Goal: Task Accomplishment & Management: Use online tool/utility

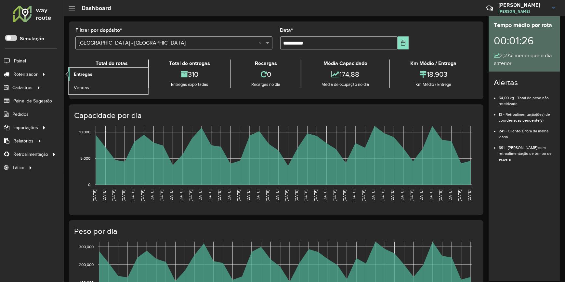
click at [79, 75] on span "Entregas" at bounding box center [83, 74] width 19 height 7
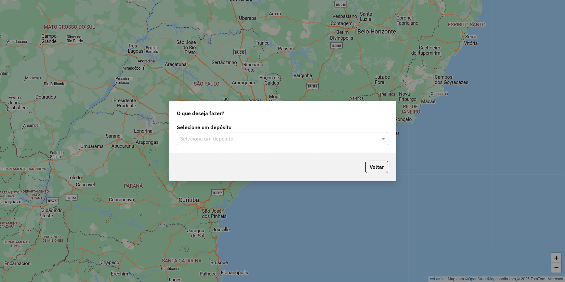
click at [244, 135] on input "text" at bounding box center [276, 139] width 192 height 8
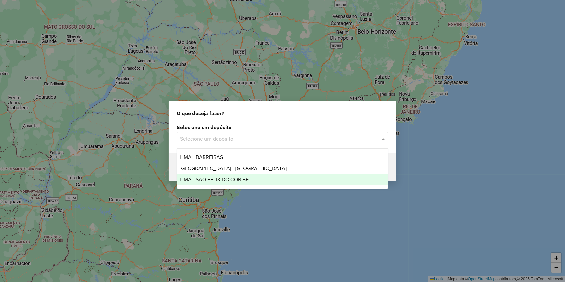
click at [248, 176] on span "LIMA - SÃO FELIX DO CORIBE" at bounding box center [214, 179] width 69 height 6
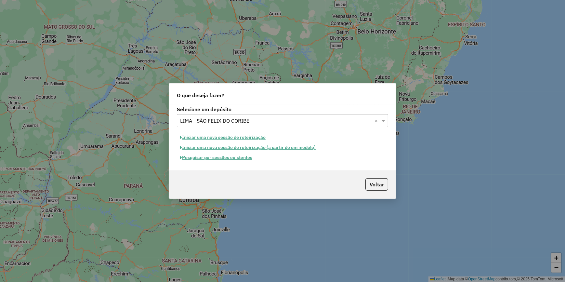
click at [232, 139] on button "Iniciar uma nova sessão de roteirização" at bounding box center [223, 137] width 92 height 10
select select "*"
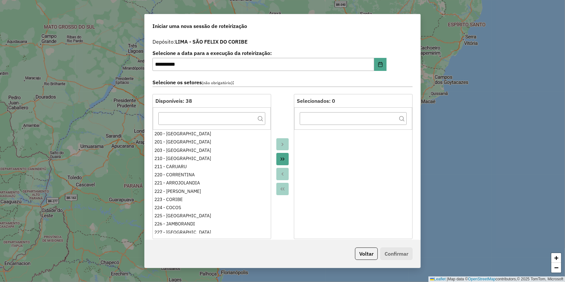
click at [282, 158] on icon "Move All to Target" at bounding box center [282, 158] width 5 height 5
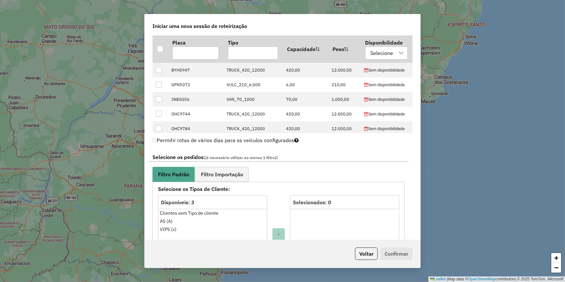
scroll to position [384, 0]
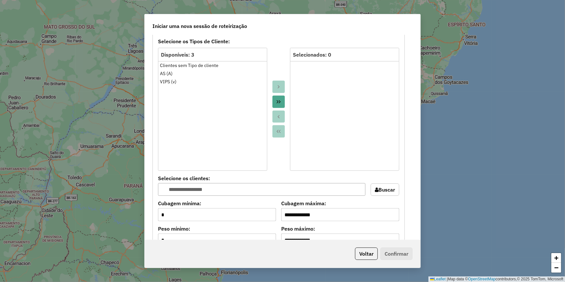
click at [274, 101] on button "Move All to Target" at bounding box center [278, 102] width 12 height 12
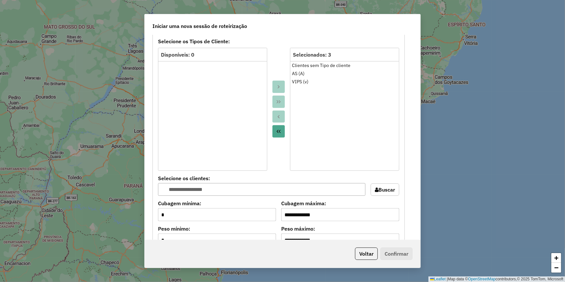
scroll to position [591, 0]
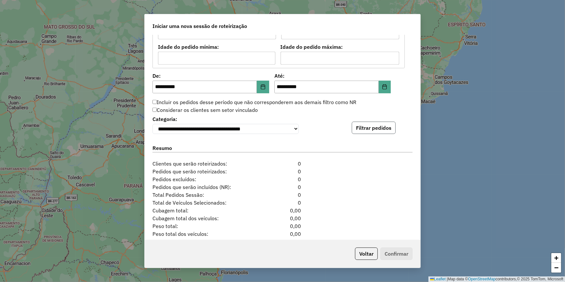
click at [375, 128] on button "Filtrar pedidos" at bounding box center [373, 127] width 44 height 12
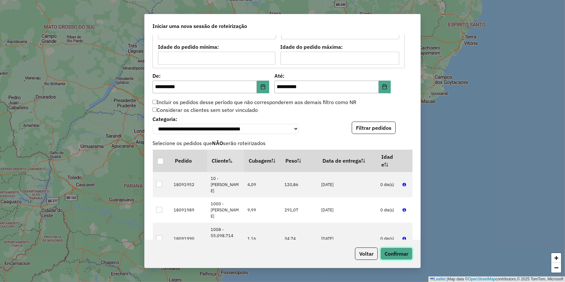
click at [400, 256] on button "Confirmar" at bounding box center [396, 253] width 32 height 12
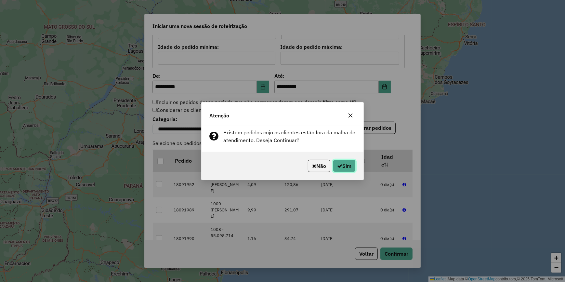
click at [346, 164] on button "Sim" at bounding box center [344, 166] width 23 height 12
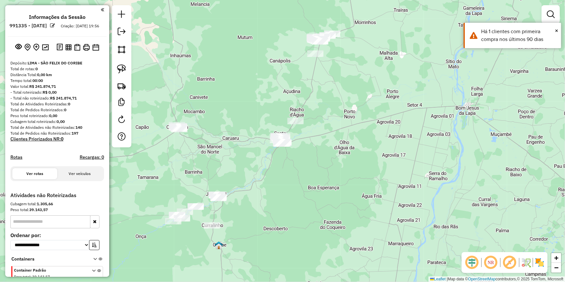
click at [366, 166] on div "Janela de atendimento Grade de atendimento Capacidade Transportadoras Veículos …" at bounding box center [282, 141] width 565 height 282
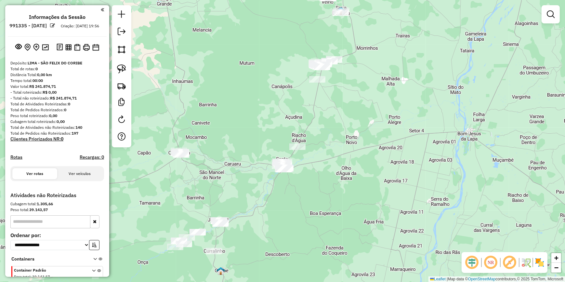
drag, startPoint x: 342, startPoint y: 77, endPoint x: 343, endPoint y: 165, distance: 88.0
click at [343, 165] on div "Janela de atendimento Grade de atendimento Capacidade Transportadoras Veículos …" at bounding box center [282, 141] width 565 height 282
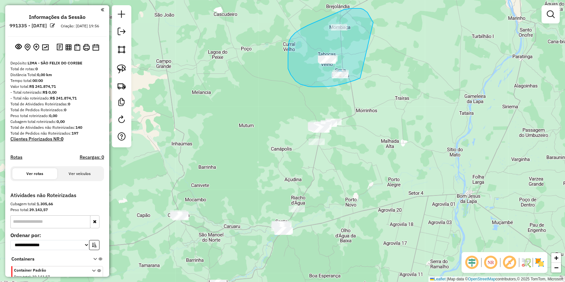
drag, startPoint x: 365, startPoint y: 11, endPoint x: 372, endPoint y: 71, distance: 61.1
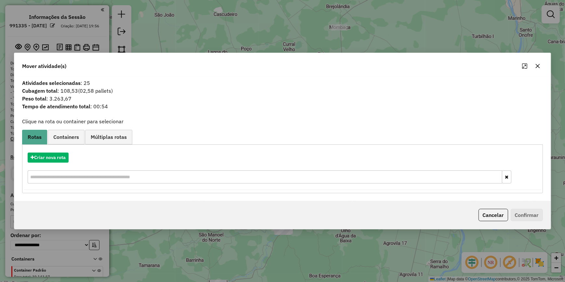
click at [52, 165] on div "Criar nova rota" at bounding box center [282, 168] width 517 height 42
click at [66, 156] on button "Criar nova rota" at bounding box center [48, 157] width 41 height 10
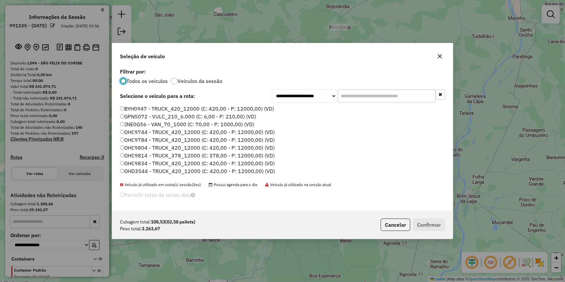
scroll to position [3, 2]
click at [370, 97] on input "text" at bounding box center [386, 95] width 97 height 13
paste input "*******"
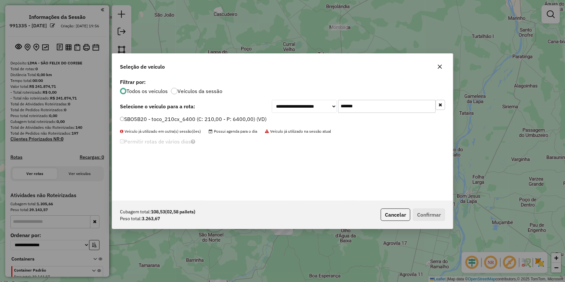
type input "*******"
click at [256, 117] on label "SBO5B20 - toco_210cx_6400 (C: 210,00 - P: 6400,00) (VD)" at bounding box center [193, 119] width 147 height 8
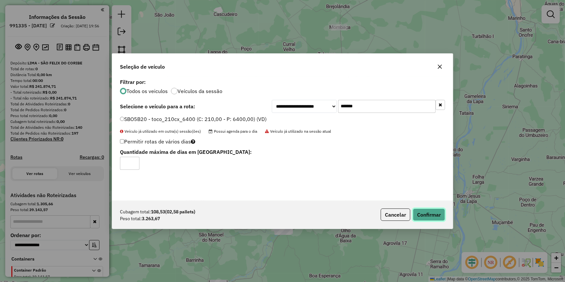
click at [422, 218] on button "Confirmar" at bounding box center [429, 214] width 32 height 12
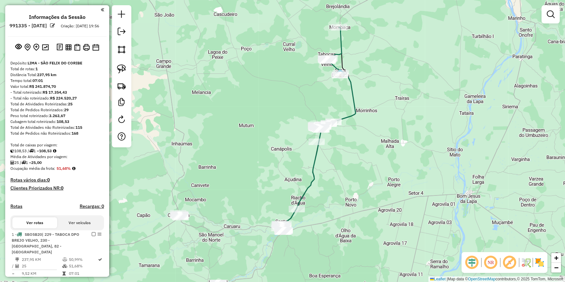
click at [282, 121] on div "Janela de atendimento Grade de atendimento Capacidade Transportadoras Veículos …" at bounding box center [282, 141] width 565 height 282
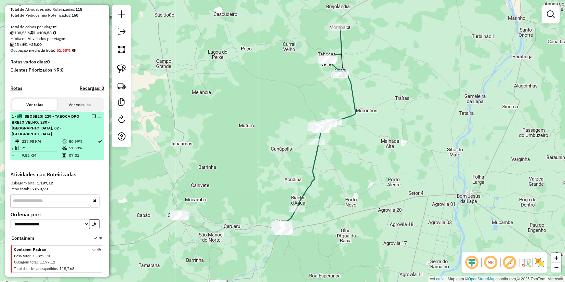
click at [92, 118] on em at bounding box center [94, 116] width 4 height 4
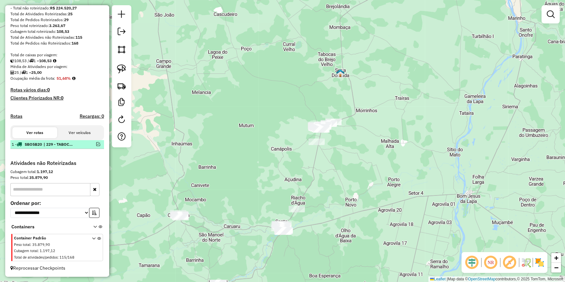
scroll to position [96, 0]
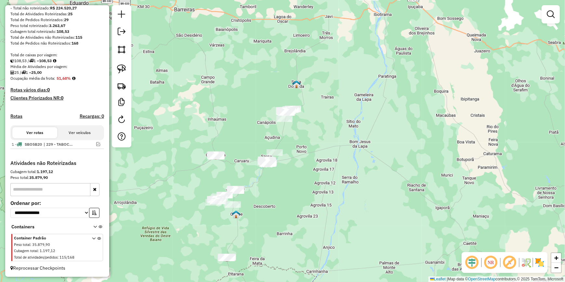
drag, startPoint x: 255, startPoint y: 152, endPoint x: 252, endPoint y: 126, distance: 26.9
click at [252, 126] on div "Janela de atendimento Grade de atendimento Capacidade Transportadoras Veículos …" at bounding box center [282, 141] width 565 height 282
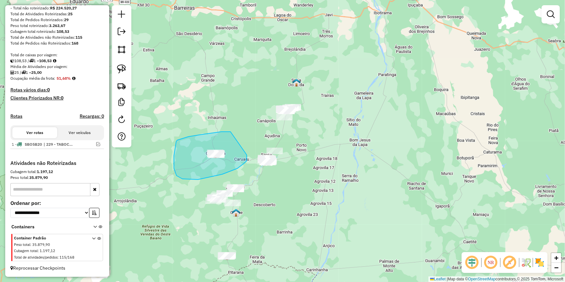
drag, startPoint x: 180, startPoint y: 139, endPoint x: 246, endPoint y: 153, distance: 66.9
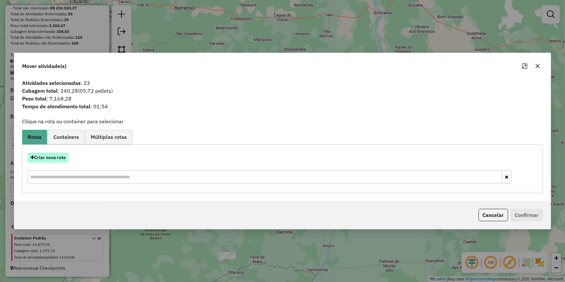
click at [53, 159] on button "Criar nova rota" at bounding box center [48, 157] width 41 height 10
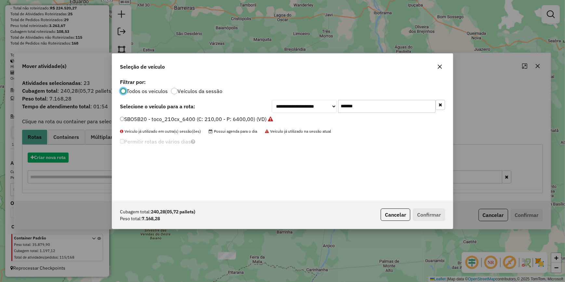
scroll to position [3, 2]
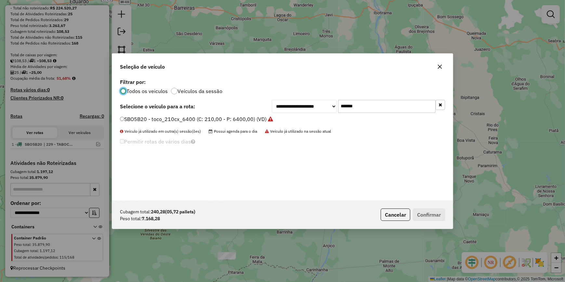
click at [382, 99] on div "**********" at bounding box center [282, 138] width 340 height 123
click at [381, 101] on input "*******" at bounding box center [386, 106] width 97 height 13
paste input "text"
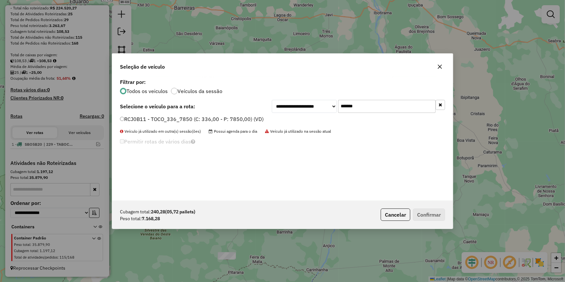
type input "*******"
click at [258, 118] on label "RCJ0B11 - TOCO_336_7850 (C: 336,00 - P: 7850,00) (VD)" at bounding box center [192, 119] width 144 height 8
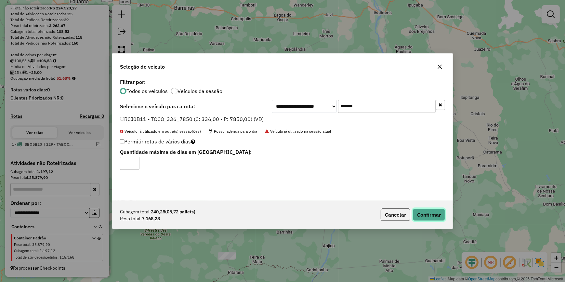
click at [438, 216] on button "Confirmar" at bounding box center [429, 214] width 32 height 12
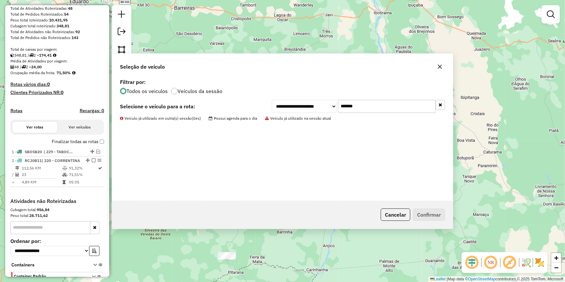
scroll to position [118, 0]
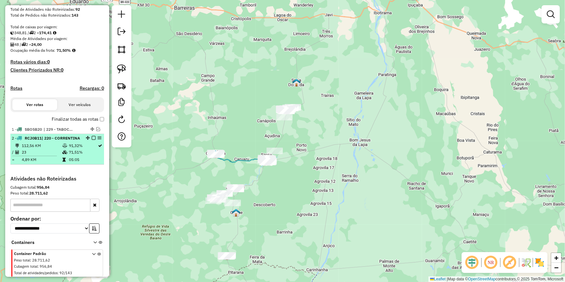
click at [92, 140] on em at bounding box center [94, 138] width 4 height 4
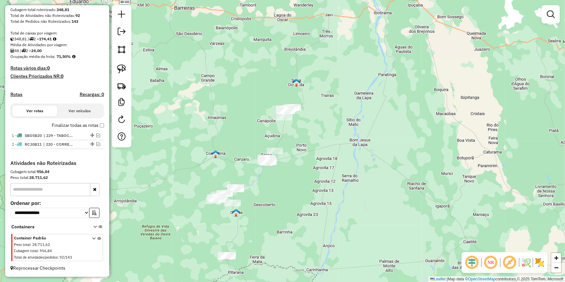
scroll to position [117, 0]
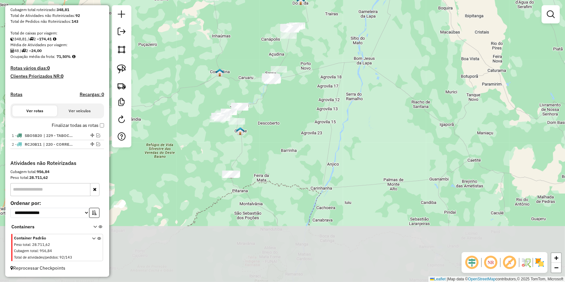
drag, startPoint x: 221, startPoint y: 215, endPoint x: 225, endPoint y: 133, distance: 82.0
click at [225, 133] on div "Janela de atendimento Grade de atendimento Capacidade Transportadoras Veículos …" at bounding box center [282, 141] width 565 height 282
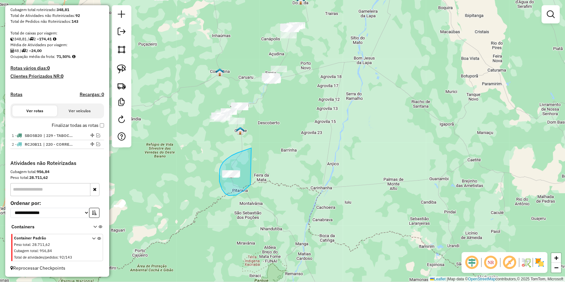
drag, startPoint x: 251, startPoint y: 148, endPoint x: 256, endPoint y: 174, distance: 27.1
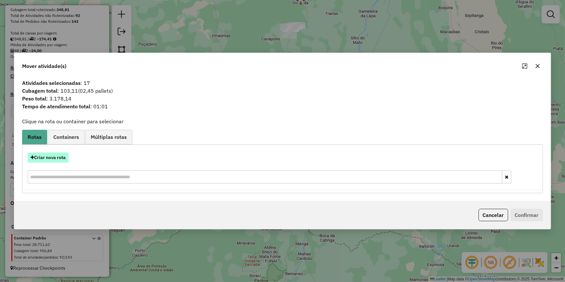
click at [42, 158] on button "Criar nova rota" at bounding box center [48, 157] width 41 height 10
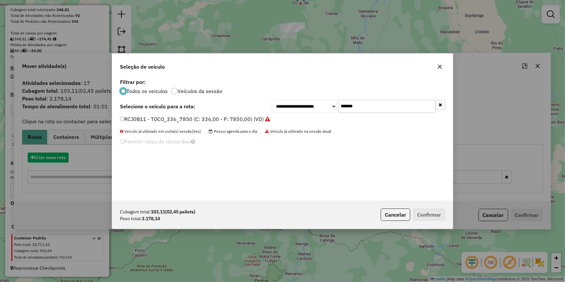
scroll to position [3, 2]
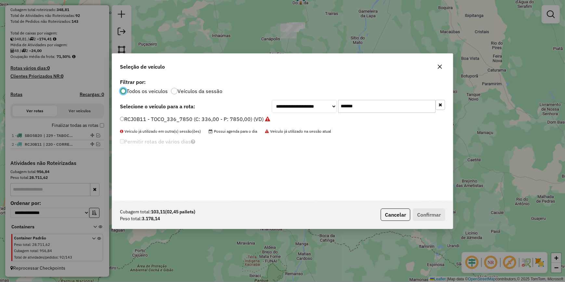
click at [383, 109] on input "*******" at bounding box center [386, 106] width 97 height 13
paste input "text"
type input "*******"
click at [249, 116] on label "RCC9D93 - TOCO_336_7850 (C: 336,00 - P: 7850,00) (VD)" at bounding box center [192, 119] width 145 height 8
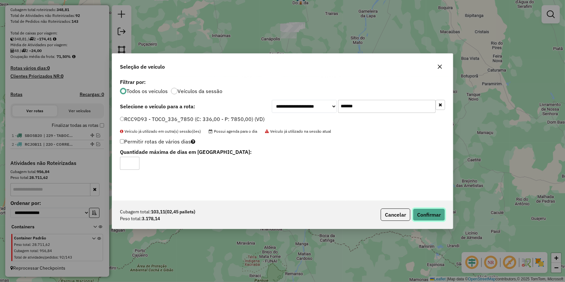
click at [417, 213] on button "Confirmar" at bounding box center [429, 214] width 32 height 12
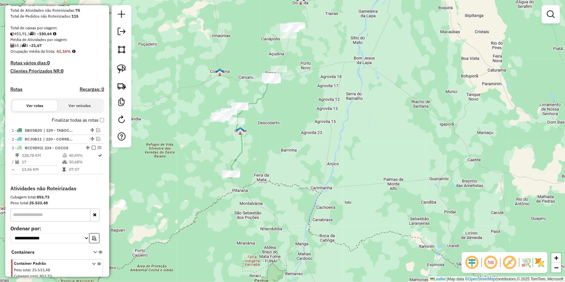
scroll to position [118, 0]
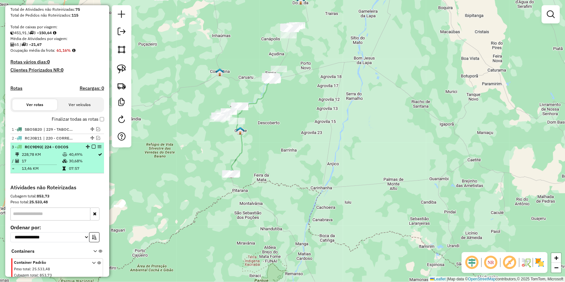
click at [93, 148] on em at bounding box center [94, 147] width 4 height 4
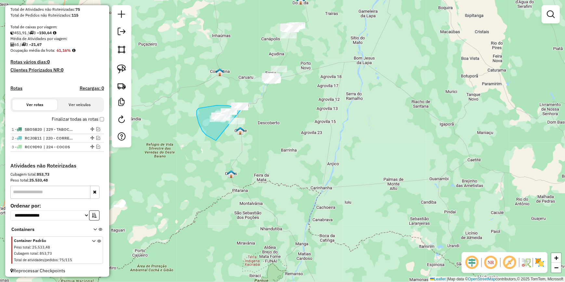
click at [241, 108] on div "Janela de atendimento Grade de atendimento Capacidade Transportadoras Veículos …" at bounding box center [282, 141] width 565 height 282
drag, startPoint x: 250, startPoint y: 102, endPoint x: 203, endPoint y: 144, distance: 62.1
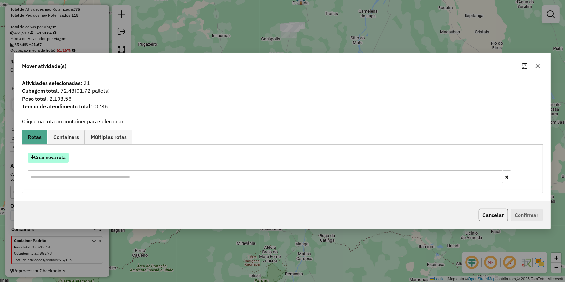
drag, startPoint x: 58, startPoint y: 152, endPoint x: 60, endPoint y: 161, distance: 8.6
click at [59, 155] on div "Criar nova rota" at bounding box center [282, 157] width 517 height 10
click at [60, 161] on button "Criar nova rota" at bounding box center [48, 157] width 41 height 10
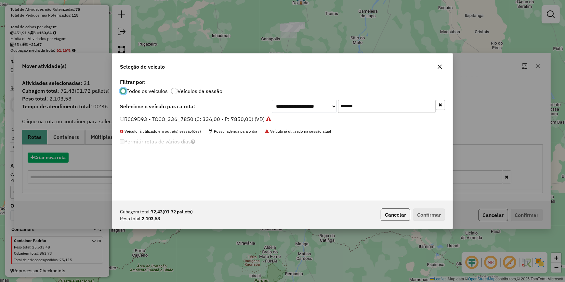
scroll to position [3, 2]
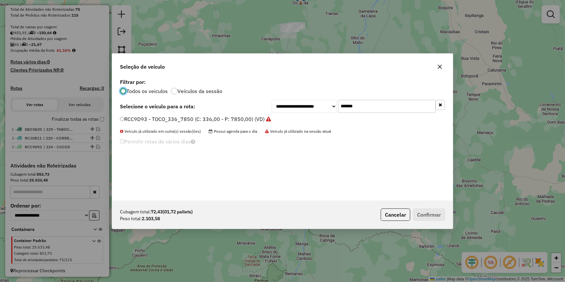
click at [381, 100] on input "*******" at bounding box center [386, 106] width 97 height 13
paste input "text"
type input "*******"
click at [224, 116] on label "RCI4B11 - TOCO_336_7850 (C: 336,00 - P: 7850,00) (VD)" at bounding box center [191, 119] width 143 height 8
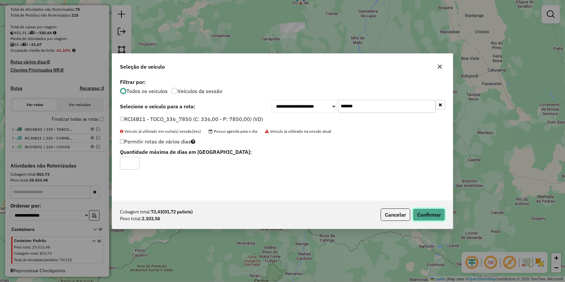
click at [439, 214] on button "Confirmar" at bounding box center [429, 214] width 32 height 12
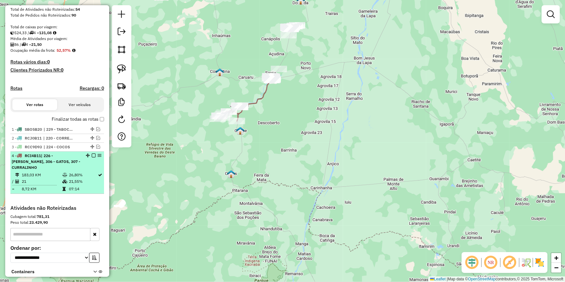
click at [92, 157] on em at bounding box center [94, 155] width 4 height 4
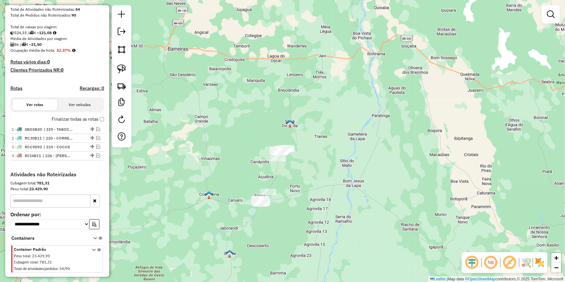
drag, startPoint x: 328, startPoint y: 69, endPoint x: 317, endPoint y: 192, distance: 123.3
click at [317, 192] on div "Janela de atendimento Grade de atendimento Capacidade Transportadoras Veículos …" at bounding box center [282, 141] width 565 height 282
drag, startPoint x: 300, startPoint y: 151, endPoint x: 260, endPoint y: 159, distance: 41.0
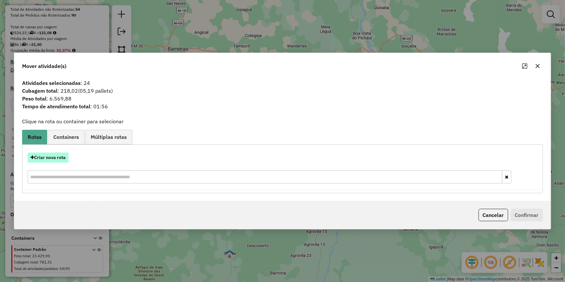
click at [49, 159] on button "Criar nova rota" at bounding box center [48, 157] width 41 height 10
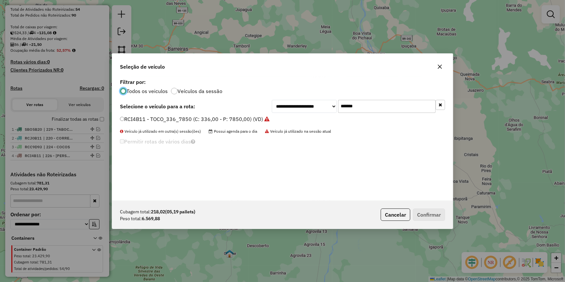
click at [387, 104] on input "*******" at bounding box center [386, 106] width 97 height 13
paste input "text"
type input "*******"
click at [233, 114] on div "**********" at bounding box center [282, 138] width 340 height 123
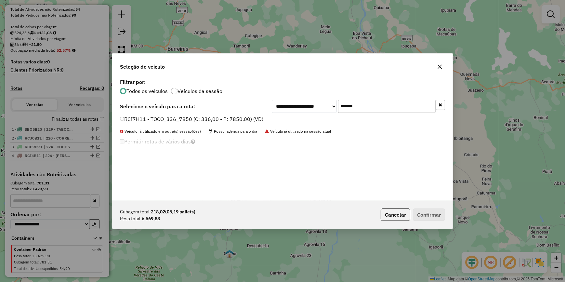
drag, startPoint x: 233, startPoint y: 114, endPoint x: 236, endPoint y: 120, distance: 7.1
click at [236, 120] on div "**********" at bounding box center [282, 138] width 340 height 123
click at [251, 119] on label "RCI7H11 - TOCO_336_7850 (C: 336,00 - P: 7850,00) (VD)" at bounding box center [191, 119] width 143 height 8
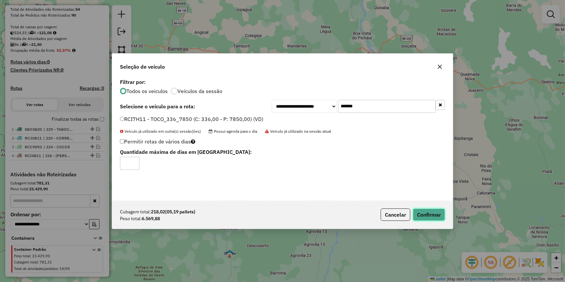
click at [426, 215] on button "Confirmar" at bounding box center [429, 214] width 32 height 12
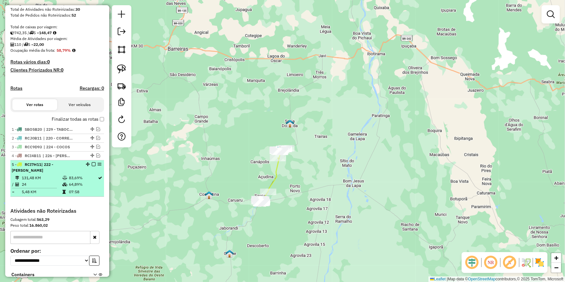
click at [93, 166] on em at bounding box center [94, 164] width 4 height 4
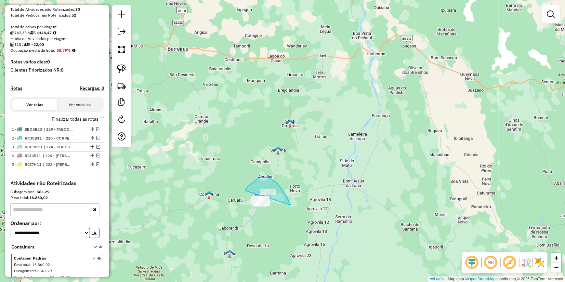
drag, startPoint x: 267, startPoint y: 177, endPoint x: 246, endPoint y: 223, distance: 49.9
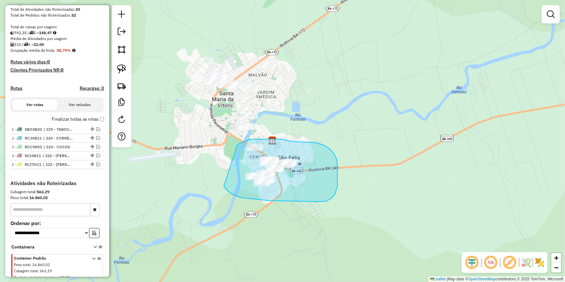
drag, startPoint x: 241, startPoint y: 198, endPoint x: 228, endPoint y: 152, distance: 47.7
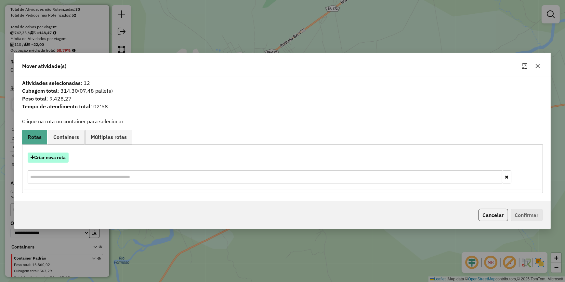
click at [56, 162] on button "Criar nova rota" at bounding box center [48, 157] width 41 height 10
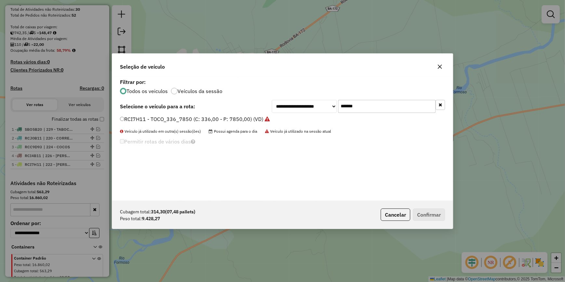
click at [385, 107] on input "*******" at bounding box center [386, 106] width 97 height 13
paste input "text"
type input "*******"
click at [256, 120] on label "ONU4I39 - TRUCK_420_12000 (C: 420,00 - P: 12000,00) (VD)" at bounding box center [197, 119] width 154 height 8
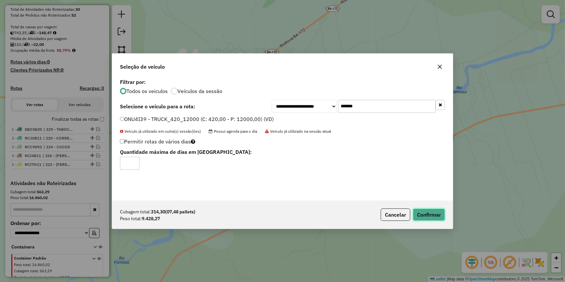
click at [430, 215] on button "Confirmar" at bounding box center [429, 214] width 32 height 12
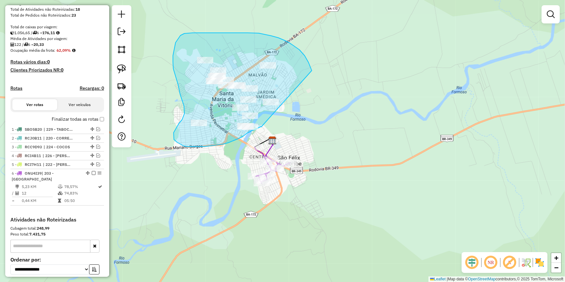
drag, startPoint x: 302, startPoint y: 53, endPoint x: 264, endPoint y: 125, distance: 81.8
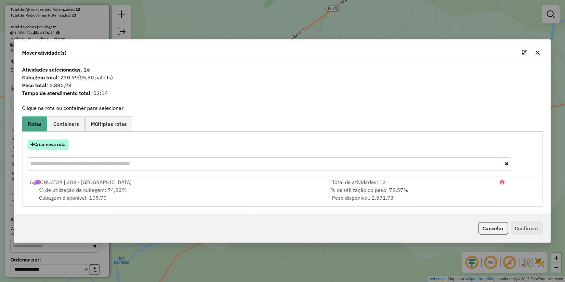
click at [52, 143] on button "Criar nova rota" at bounding box center [48, 144] width 41 height 10
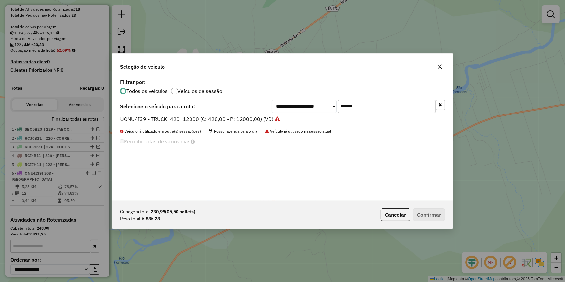
click at [358, 107] on input "*******" at bounding box center [386, 106] width 97 height 13
paste input "text"
type input "*******"
click at [204, 116] on label "RCI4B41 - TOCO_336_7850 (C: 336,00 - P: 7850,00) (VD)" at bounding box center [191, 119] width 143 height 8
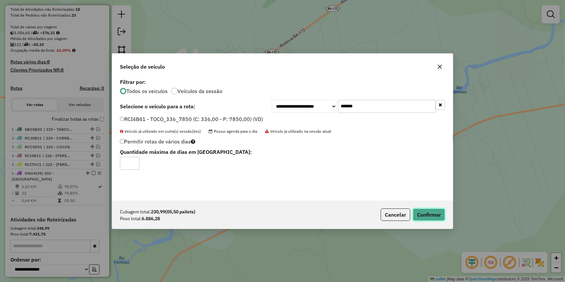
click at [429, 211] on button "Confirmar" at bounding box center [429, 214] width 32 height 12
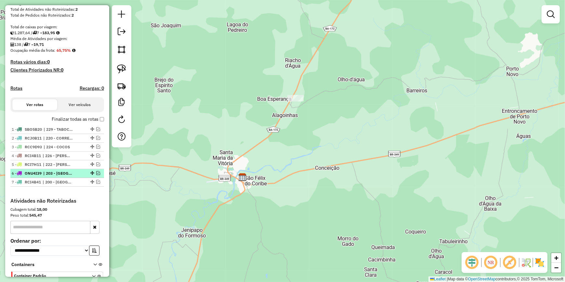
click at [96, 175] on em at bounding box center [98, 173] width 4 height 4
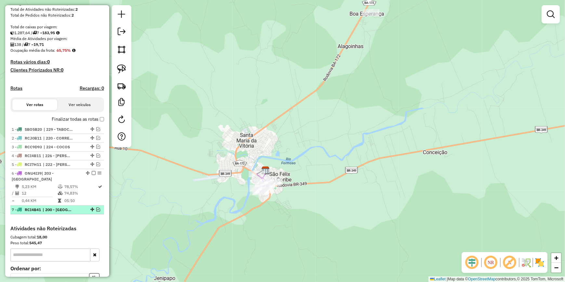
click at [96, 211] on em at bounding box center [98, 209] width 4 height 4
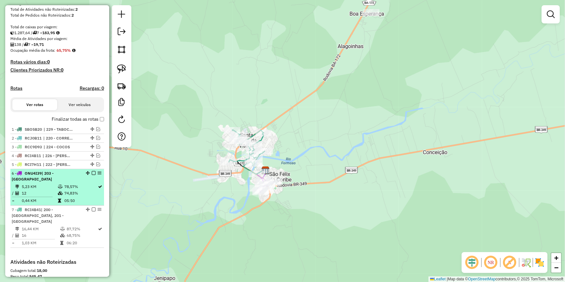
click at [92, 175] on em at bounding box center [94, 173] width 4 height 4
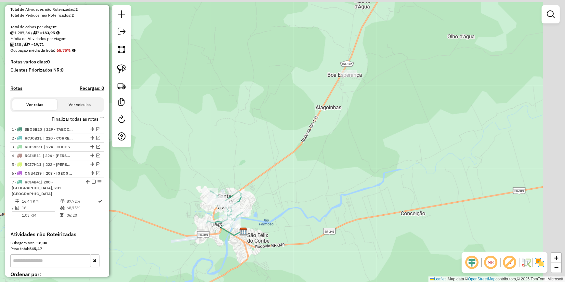
drag, startPoint x: 337, startPoint y: 66, endPoint x: 314, endPoint y: 127, distance: 64.9
click at [314, 127] on div "Janela de atendimento Grade de atendimento Capacidade Transportadoras Veículos …" at bounding box center [282, 141] width 565 height 282
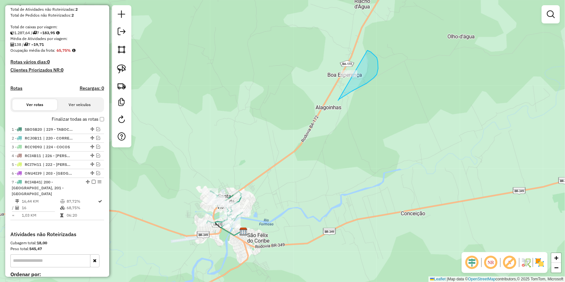
drag, startPoint x: 366, startPoint y: 83, endPoint x: 308, endPoint y: 62, distance: 62.5
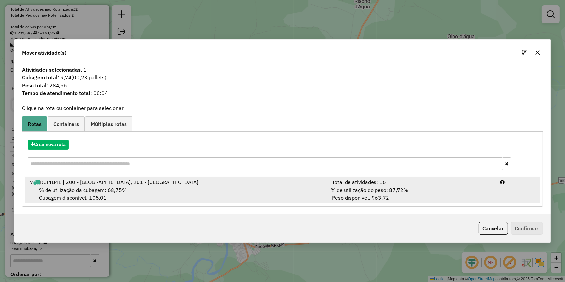
click at [415, 185] on div "| Total de atividades: 16" at bounding box center [410, 182] width 171 height 8
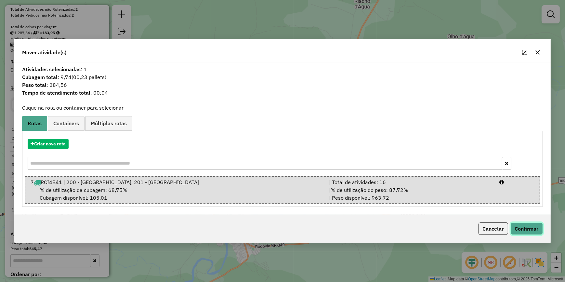
click at [521, 225] on button "Confirmar" at bounding box center [526, 228] width 32 height 12
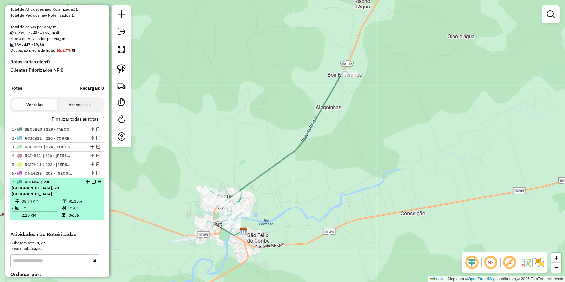
click at [92, 184] on em at bounding box center [94, 182] width 4 height 4
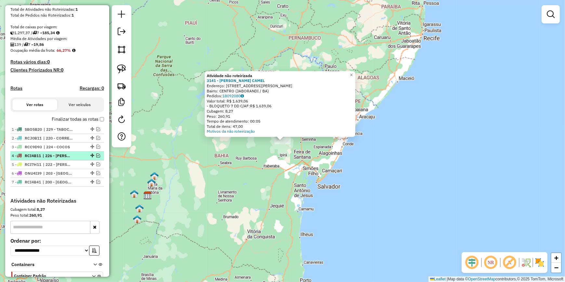
click at [96, 157] on em at bounding box center [98, 155] width 4 height 4
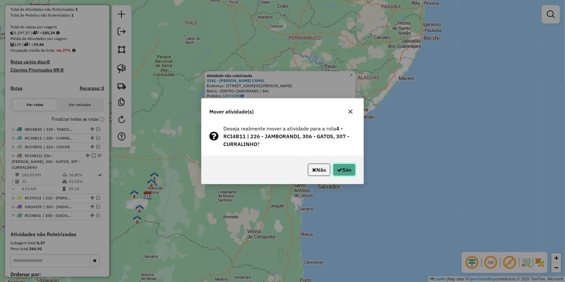
click at [351, 164] on button "Sim" at bounding box center [344, 169] width 23 height 12
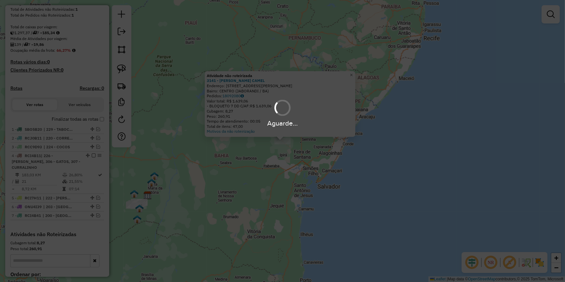
scroll to position [94, 0]
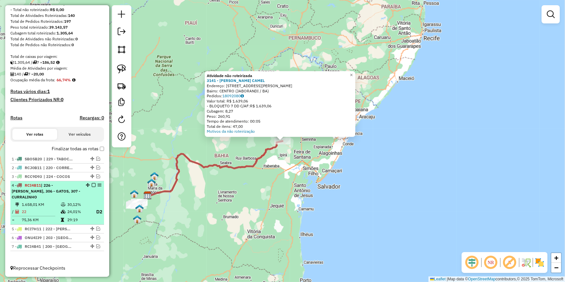
click at [92, 185] on em at bounding box center [94, 185] width 4 height 4
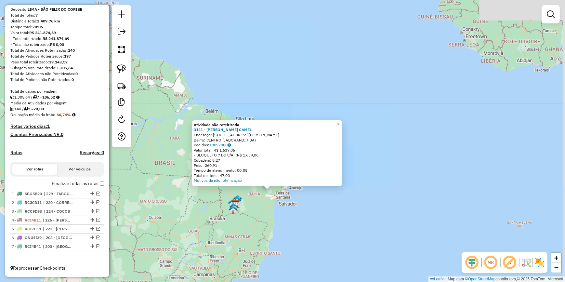
click at [211, 228] on div "Atividade não roteirizada 3141 - [PERSON_NAME] CAMEL Endereço: [STREET_ADDRESS]…" at bounding box center [282, 141] width 565 height 282
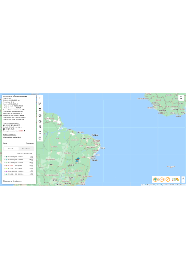
scroll to position [0, 0]
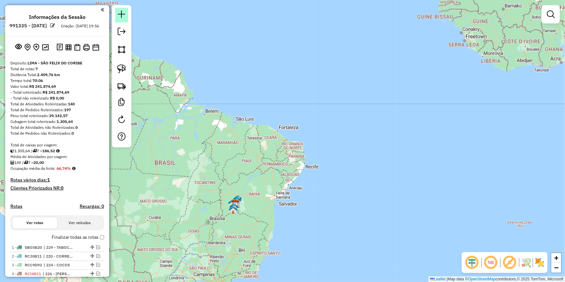
click at [117, 20] on link at bounding box center [121, 15] width 13 height 15
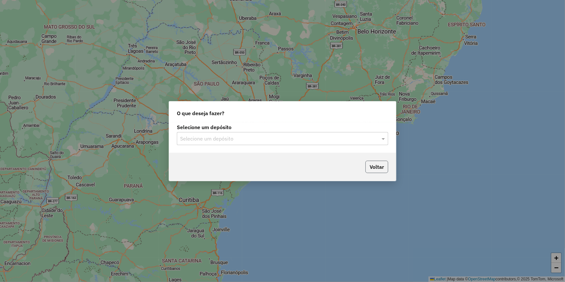
click at [385, 164] on button "Voltar" at bounding box center [376, 166] width 23 height 12
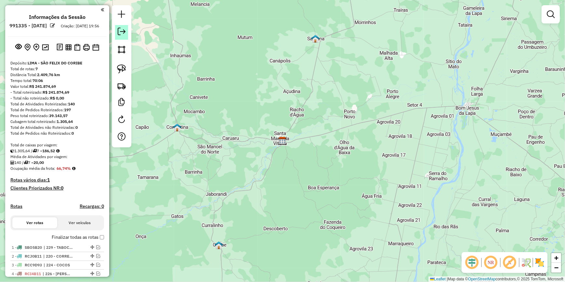
click at [122, 32] on em at bounding box center [122, 32] width 8 height 8
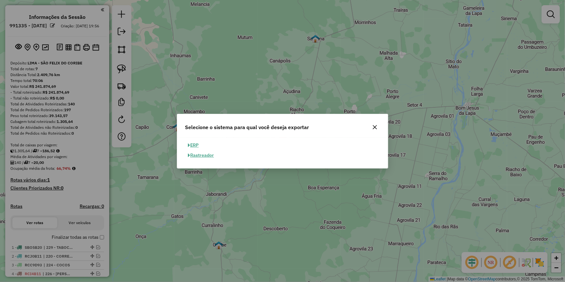
click at [196, 143] on button "ERP" at bounding box center [193, 145] width 17 height 10
select select "**"
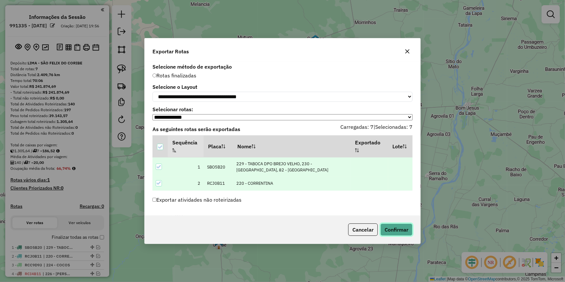
click at [400, 227] on button "Confirmar" at bounding box center [396, 229] width 32 height 12
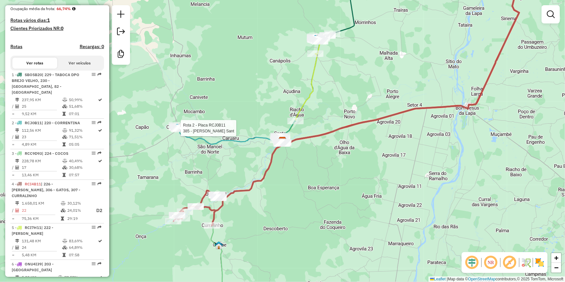
select select "**********"
